Goal: Check status: Check status

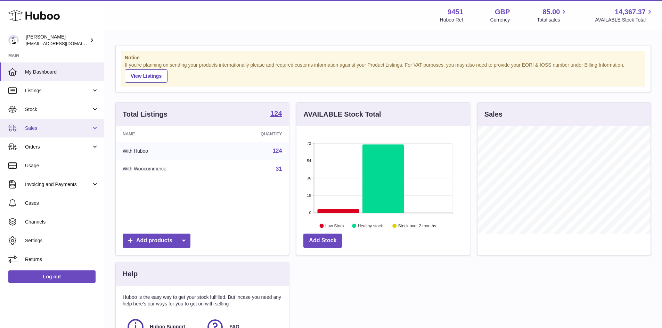
scroll to position [108, 173]
click at [36, 129] on span "Sales" at bounding box center [58, 128] width 66 height 7
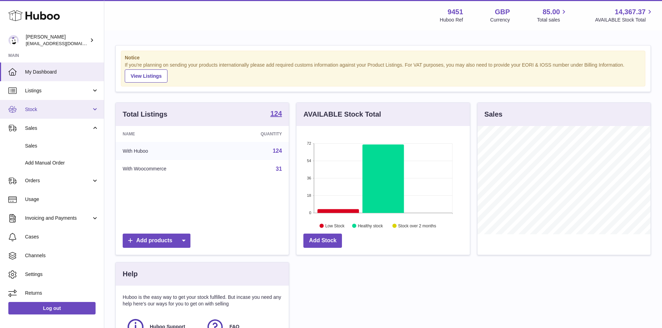
click at [37, 111] on span "Stock" at bounding box center [58, 109] width 66 height 7
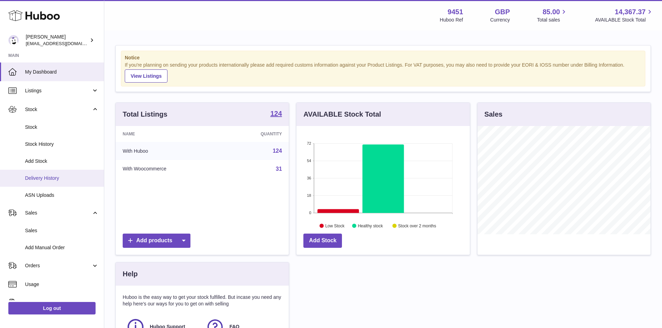
click at [50, 177] on span "Delivery History" at bounding box center [62, 178] width 74 height 7
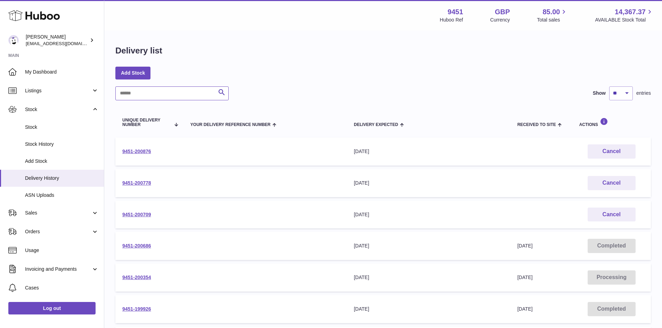
click at [160, 93] on input "text" at bounding box center [171, 94] width 113 height 14
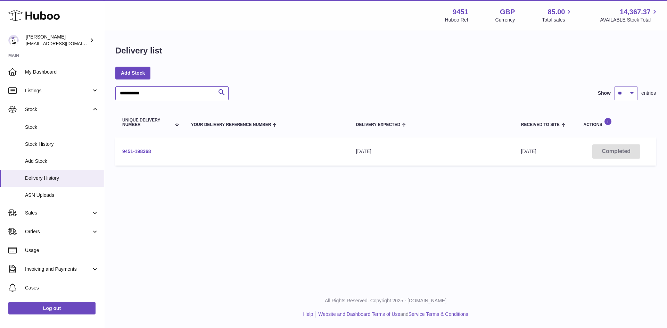
type input "**********"
click at [140, 149] on link "9451-198368" at bounding box center [136, 152] width 29 height 6
